Goal: Navigation & Orientation: Understand site structure

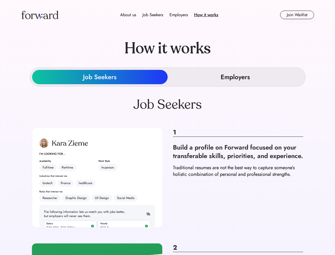
click at [168, 15] on div "About us Job Seekers Employers How it works" at bounding box center [169, 15] width 209 height 6
click at [40, 15] on img at bounding box center [39, 15] width 37 height 8
click at [170, 15] on div "Employers" at bounding box center [179, 15] width 18 height 6
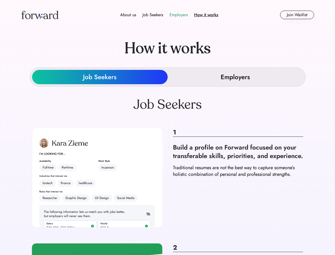
click at [128, 15] on div "About us" at bounding box center [128, 15] width 16 height 6
click at [153, 15] on div "Job Seekers" at bounding box center [153, 15] width 21 height 6
click at [179, 15] on div "Employers" at bounding box center [179, 15] width 18 height 6
click at [206, 15] on div "How it works" at bounding box center [206, 15] width 24 height 6
click at [297, 15] on button "Join Waitlist" at bounding box center [297, 15] width 34 height 8
